Goal: Task Accomplishment & Management: Manage account settings

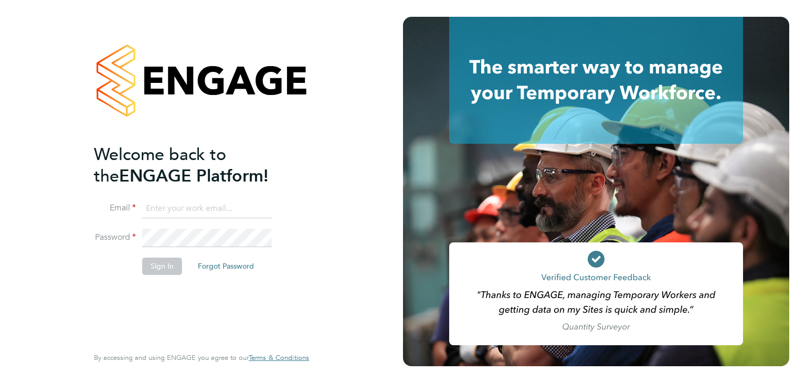
type input "ryan.smart@buildrec.com"
click at [171, 264] on button "Sign In" at bounding box center [162, 266] width 40 height 17
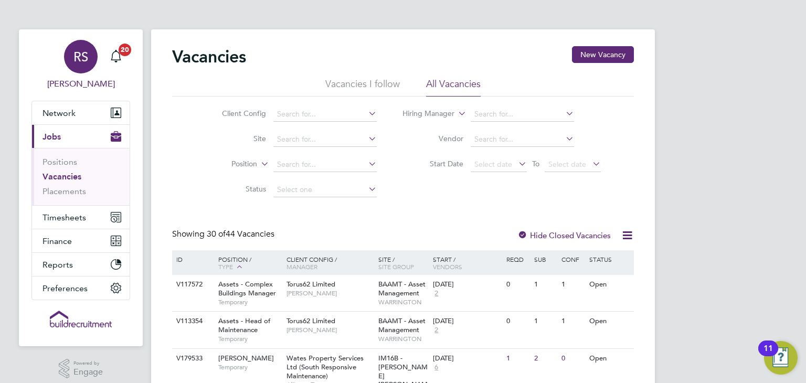
click at [90, 87] on span "Ryan Smart" at bounding box center [80, 84] width 99 height 13
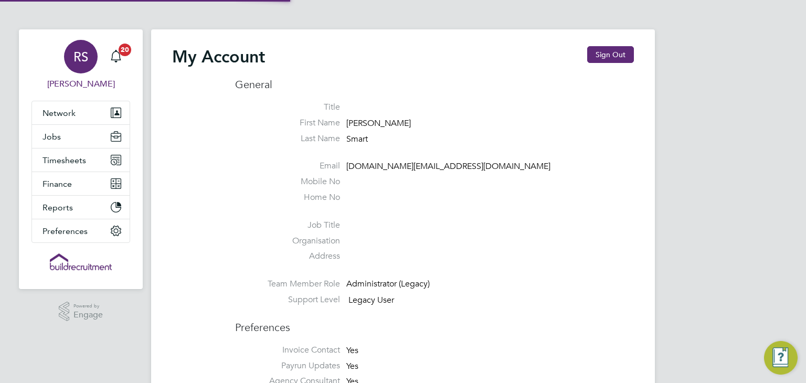
type input "ryan.smart@buildrec.com"
click at [619, 57] on button "Sign Out" at bounding box center [610, 54] width 47 height 17
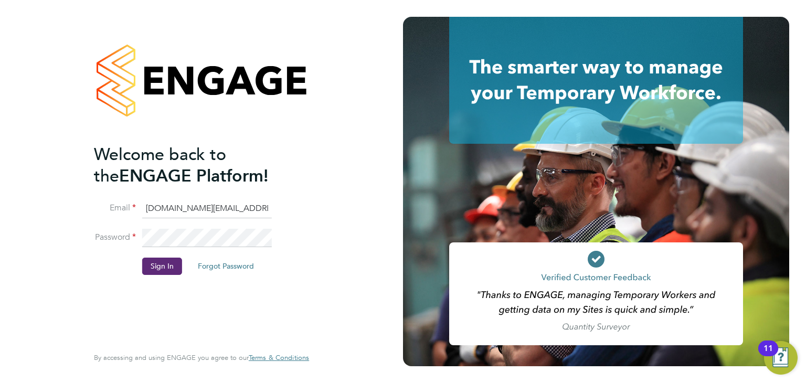
click at [225, 207] on input "ryan.smart@buildrec.com" at bounding box center [207, 208] width 130 height 19
type input "lucy.vandergucht@buildrec.com"
click at [161, 265] on button "Sign In" at bounding box center [162, 266] width 40 height 17
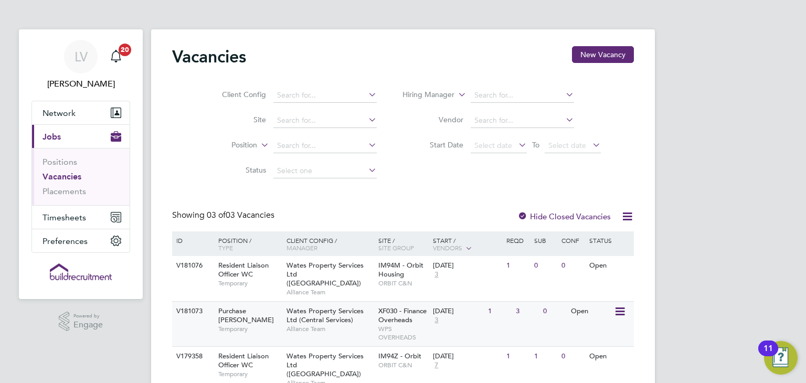
scroll to position [29, 0]
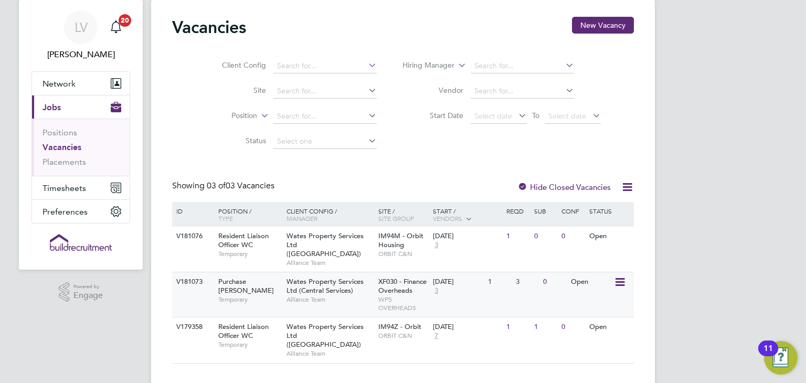
click at [284, 292] on div "Wates Property Services Ltd (Central Services) Alliance Team" at bounding box center [330, 290] width 92 height 36
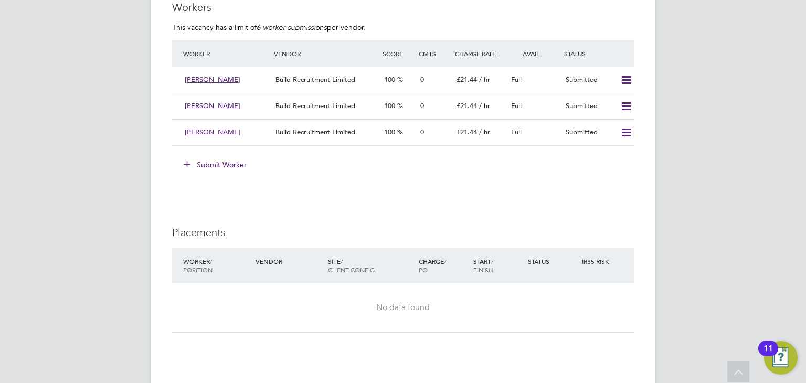
scroll to position [892, 0]
